Goal: Task Accomplishment & Management: Use online tool/utility

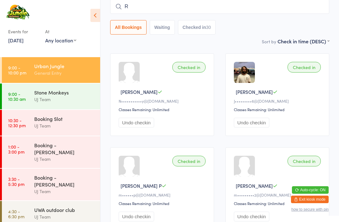
scroll to position [51, 0]
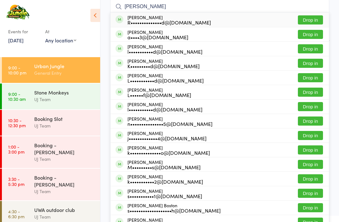
type input "Royston sheppard"
click at [163, 21] on div "R••••••••••••••d@[DOMAIN_NAME]" at bounding box center [170, 22] width 84 height 5
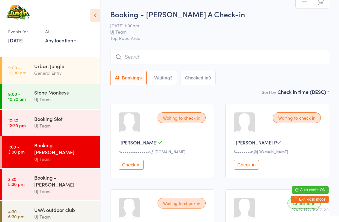
click at [10, 70] on time "9:00 - 10:00 pm" at bounding box center [17, 70] width 18 height 10
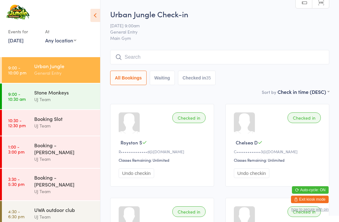
click at [192, 52] on input "search" at bounding box center [219, 57] width 219 height 14
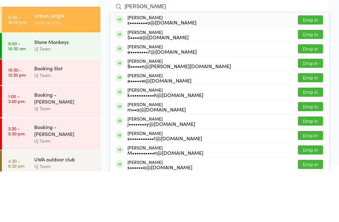
type input "Ella lai"
click at [209, 63] on div "Ella Lai s••••••••o@hotmail.com Drop in" at bounding box center [220, 70] width 219 height 14
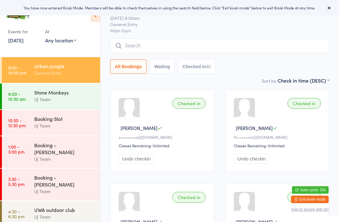
scroll to position [12, 0]
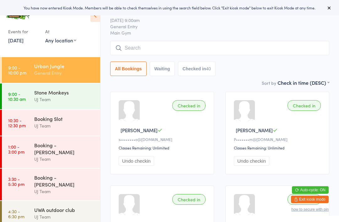
click at [206, 55] on input "search" at bounding box center [219, 48] width 219 height 14
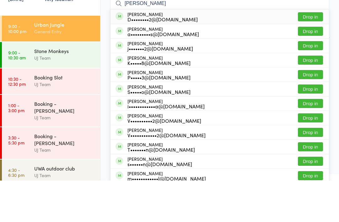
scroll to position [0, 0]
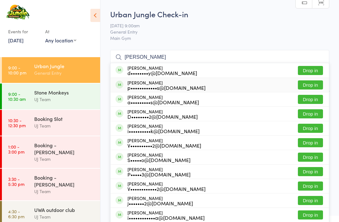
type input "Isabella mcc"
click at [314, 85] on button "Drop in" at bounding box center [310, 84] width 25 height 9
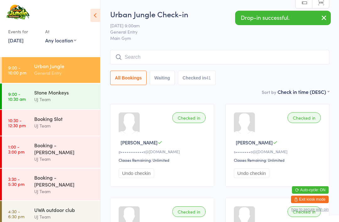
click at [239, 54] on input "search" at bounding box center [219, 57] width 219 height 14
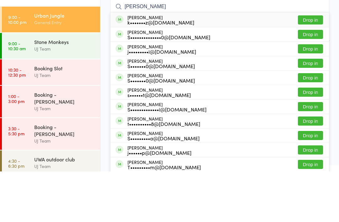
type input "Sophie prossr"
click at [313, 66] on button "Drop in" at bounding box center [310, 70] width 25 height 9
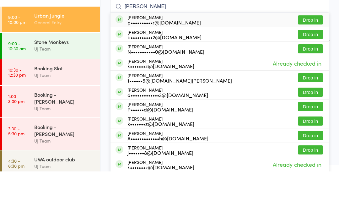
type input "justin prosser"
click at [314, 66] on button "Drop in" at bounding box center [310, 70] width 25 height 9
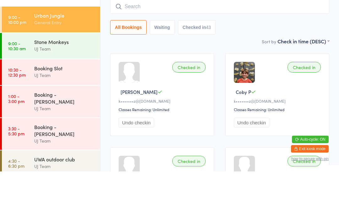
scroll to position [51, 0]
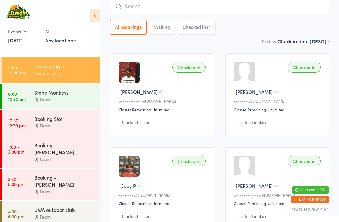
click at [315, 10] on input "search" at bounding box center [219, 6] width 219 height 14
type input "Bilski"
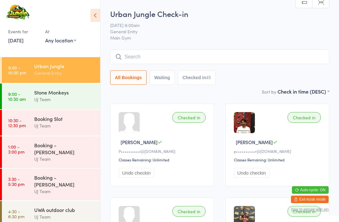
scroll to position [0, 0]
click at [147, 61] on input "search" at bounding box center [219, 57] width 219 height 14
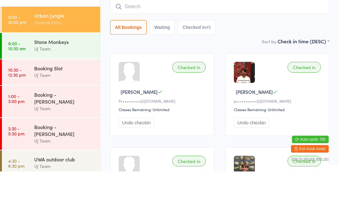
click at [150, 104] on div "Checked in Noah B P••••••••••i@gmail.com Classes Remaining: Unlimited Undo chec…" at bounding box center [162, 145] width 104 height 83
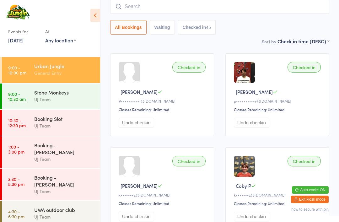
click at [187, 76] on div "Checked in Noah B P••••••••••i@gmail.com Classes Remaining: Unlimited Undo chec…" at bounding box center [162, 94] width 104 height 83
click at [187, 73] on div "Checked in" at bounding box center [188, 67] width 33 height 11
click at [134, 123] on button "Undo checkin" at bounding box center [136, 123] width 35 height 10
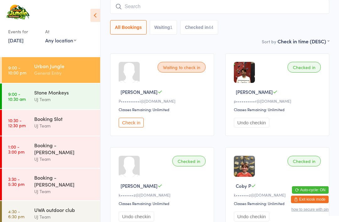
click at [274, 14] on input "search" at bounding box center [219, 6] width 219 height 14
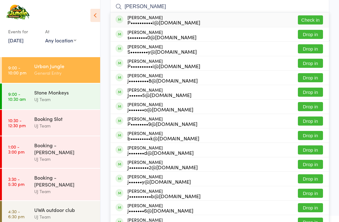
type input "Josh bilski"
click at [315, 67] on button "Drop in" at bounding box center [310, 63] width 25 height 9
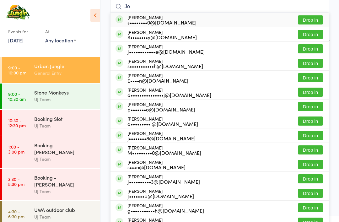
type input "J"
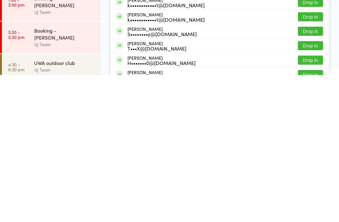
scroll to position [7, 0]
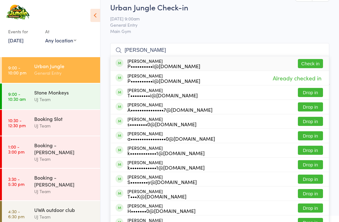
click at [313, 11] on h2 "Urban Jungle Check-in" at bounding box center [219, 7] width 219 height 10
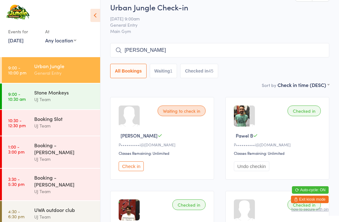
click at [205, 47] on input "bilski" at bounding box center [219, 50] width 219 height 14
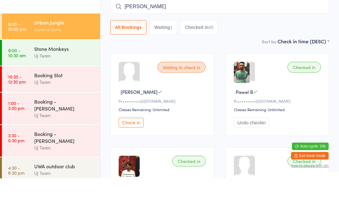
click at [265, 43] on input "bilski" at bounding box center [219, 50] width 219 height 14
type input "b"
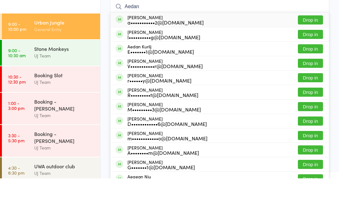
type input "Aedan"
click at [310, 74] on button "Drop in" at bounding box center [310, 78] width 25 height 9
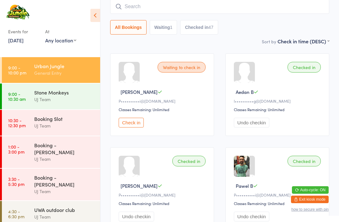
scroll to position [0, 0]
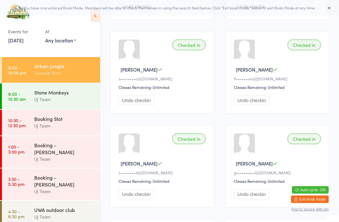
scroll to position [449, 0]
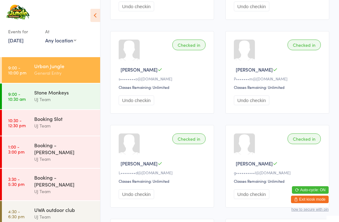
click at [314, 203] on button "Exit kiosk mode" at bounding box center [310, 200] width 38 height 8
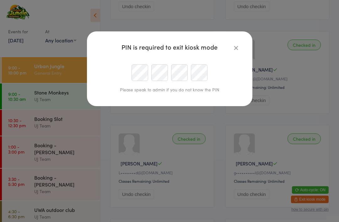
scroll to position [448, 0]
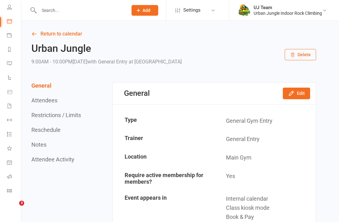
scroll to position [46, 1]
click at [7, 189] on icon at bounding box center [9, 190] width 5 height 5
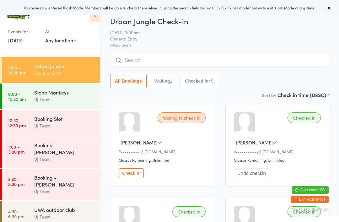
click at [320, 196] on button "Exit kiosk mode" at bounding box center [310, 200] width 38 height 8
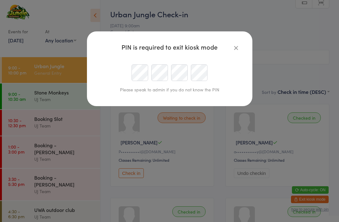
click at [234, 44] on icon "button" at bounding box center [236, 47] width 7 height 7
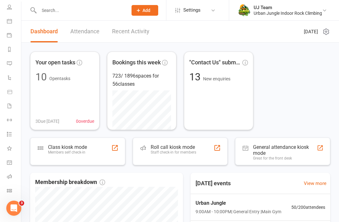
scroll to position [46, 1]
click at [2, 197] on li "Class check-in" at bounding box center [9, 191] width 21 height 14
click at [8, 189] on icon at bounding box center [9, 190] width 5 height 5
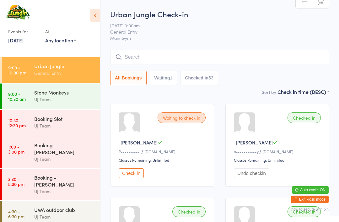
click at [159, 56] on input "search" at bounding box center [219, 57] width 219 height 14
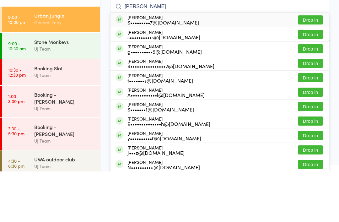
type input "[PERSON_NAME]"
click at [208, 63] on div "[PERSON_NAME] S•••••••••7@[DOMAIN_NAME] Drop in" at bounding box center [220, 70] width 219 height 14
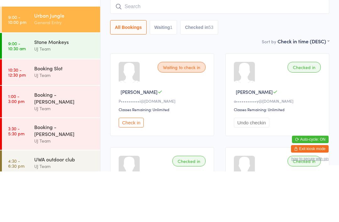
scroll to position [51, 0]
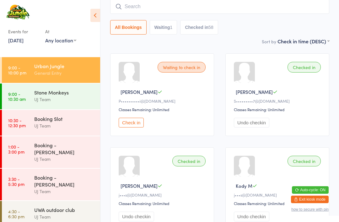
click at [246, 9] on input "search" at bounding box center [219, 6] width 219 height 14
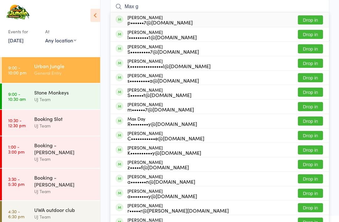
type input "Max g"
click at [204, 52] on div "[PERSON_NAME] S•••••••••7@[DOMAIN_NAME] Drop in" at bounding box center [220, 49] width 219 height 14
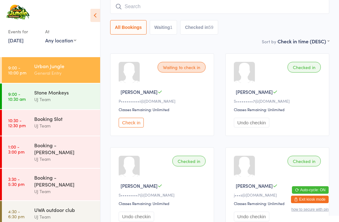
click at [156, 4] on input "search" at bounding box center [219, 6] width 219 height 14
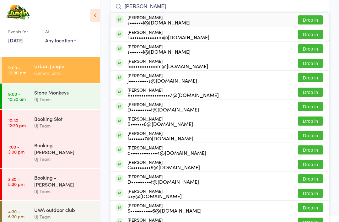
type input "[PERSON_NAME]"
click at [151, 63] on div "l•••••••••••••m@[DOMAIN_NAME]" at bounding box center [168, 65] width 81 height 5
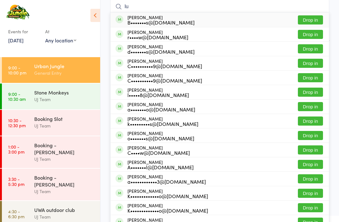
type input "l"
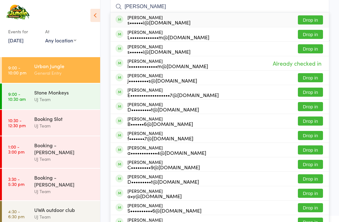
type input "[PERSON_NAME]"
click at [311, 19] on button "Drop in" at bounding box center [310, 19] width 25 height 9
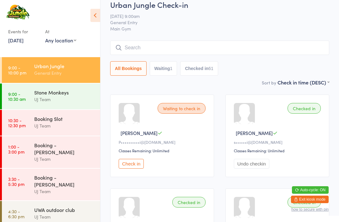
click at [167, 42] on input "search" at bounding box center [219, 48] width 219 height 14
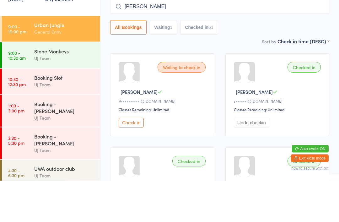
type input "[PERSON_NAME]"
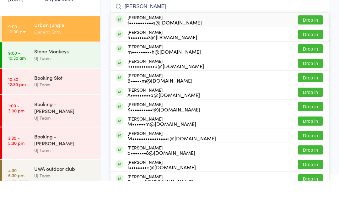
click at [311, 57] on button "Drop in" at bounding box center [310, 61] width 25 height 9
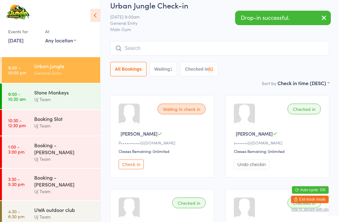
scroll to position [0, 0]
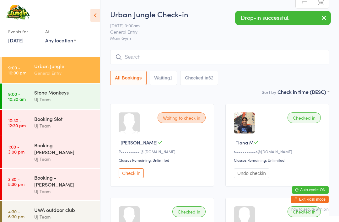
click at [208, 52] on input "search" at bounding box center [219, 57] width 219 height 14
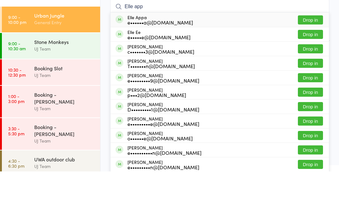
type input "Elle app"
click at [312, 66] on button "Drop in" at bounding box center [310, 70] width 25 height 9
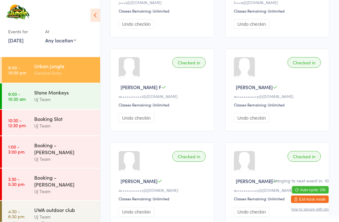
scroll to position [525, 0]
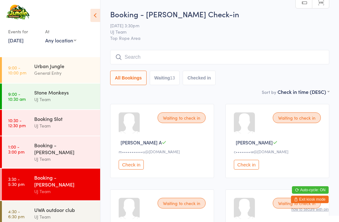
click at [35, 75] on div "General Entry" at bounding box center [64, 72] width 61 height 7
